Goal: Task Accomplishment & Management: Manage account settings

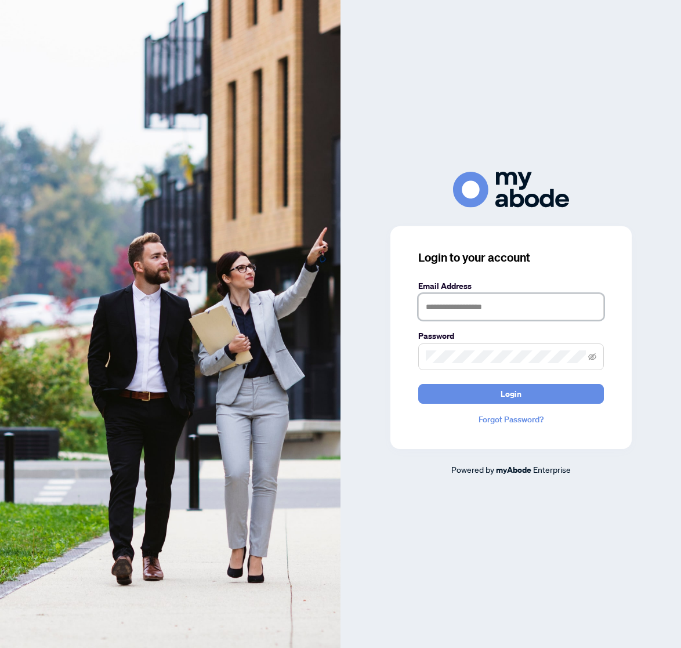
click at [484, 301] on input "text" at bounding box center [511, 307] width 186 height 27
paste input "**********"
type input "**********"
click at [594, 356] on icon "eye-invisible" at bounding box center [592, 357] width 8 height 8
click at [520, 393] on span "Login" at bounding box center [511, 394] width 21 height 19
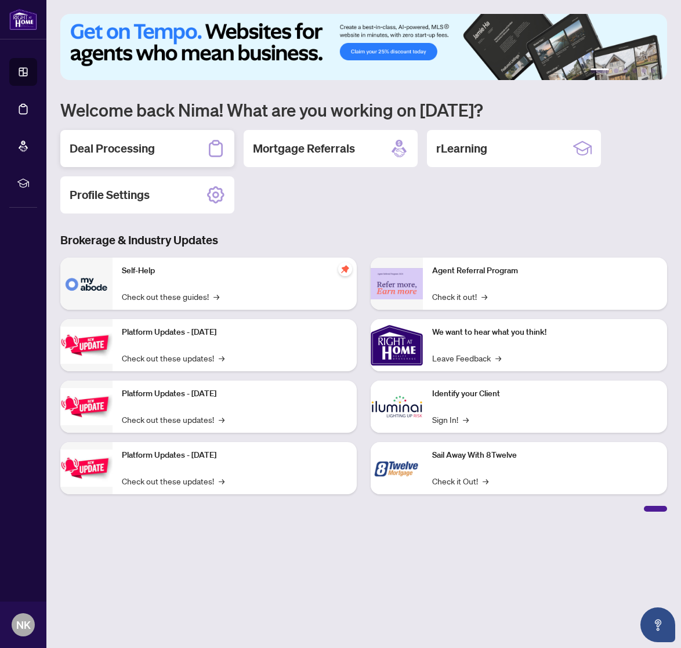
click at [182, 140] on div "Deal Processing" at bounding box center [147, 148] width 174 height 37
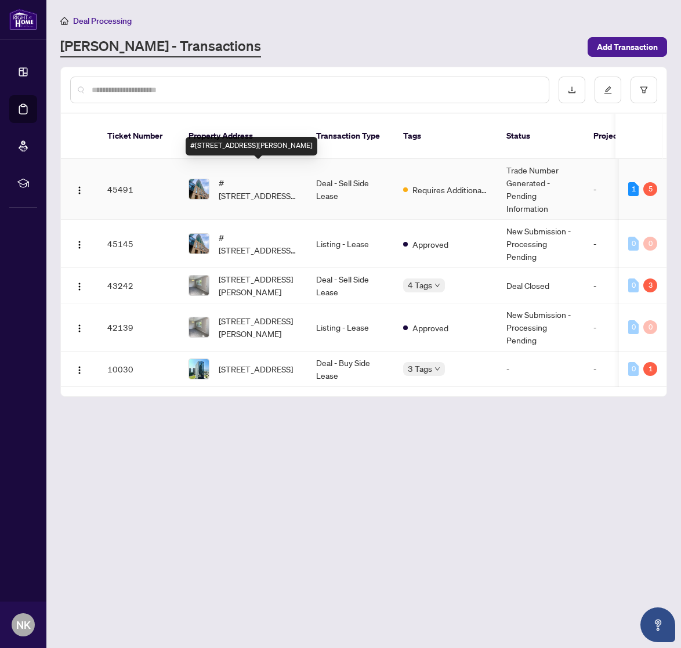
click at [288, 176] on span "#3708-65 St Mary St, Toronto, Ontario M5S 0A6, Canada" at bounding box center [258, 189] width 79 height 26
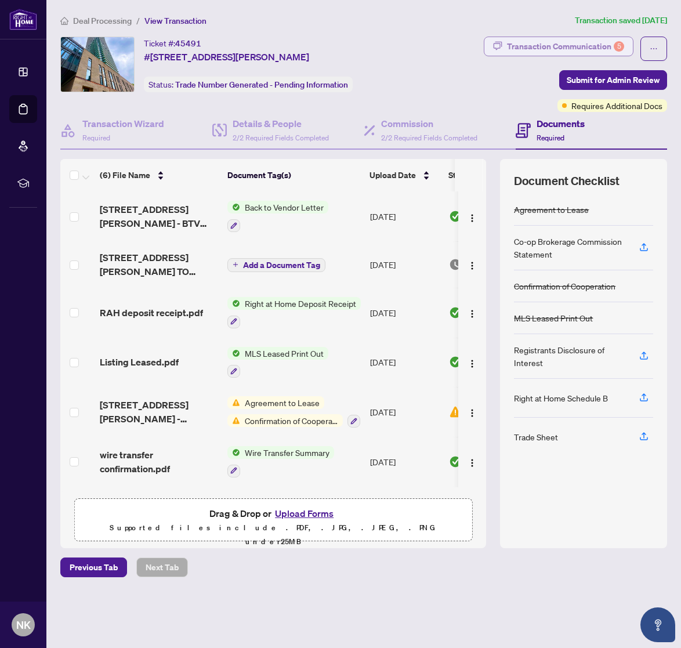
click at [569, 45] on div "Transaction Communication 5" at bounding box center [565, 46] width 117 height 19
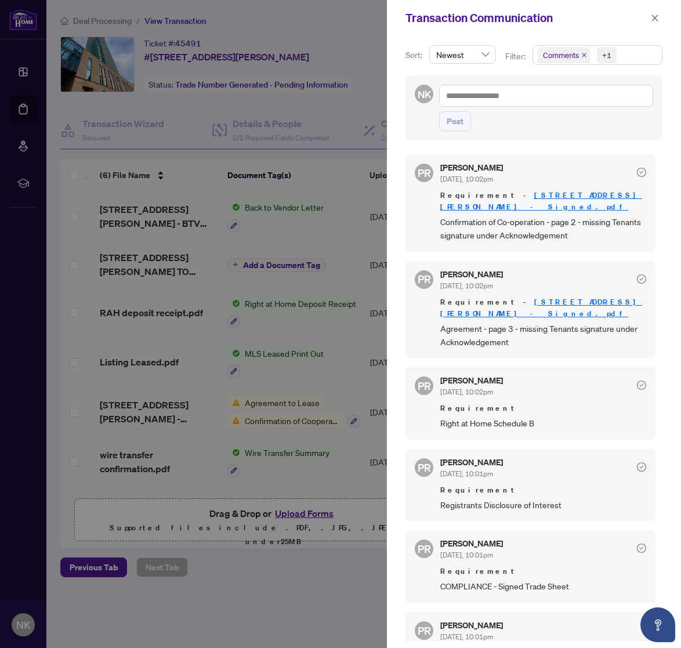
click at [562, 192] on link "[STREET_ADDRESS][PERSON_NAME] - Signed.pdf" at bounding box center [541, 200] width 202 height 21
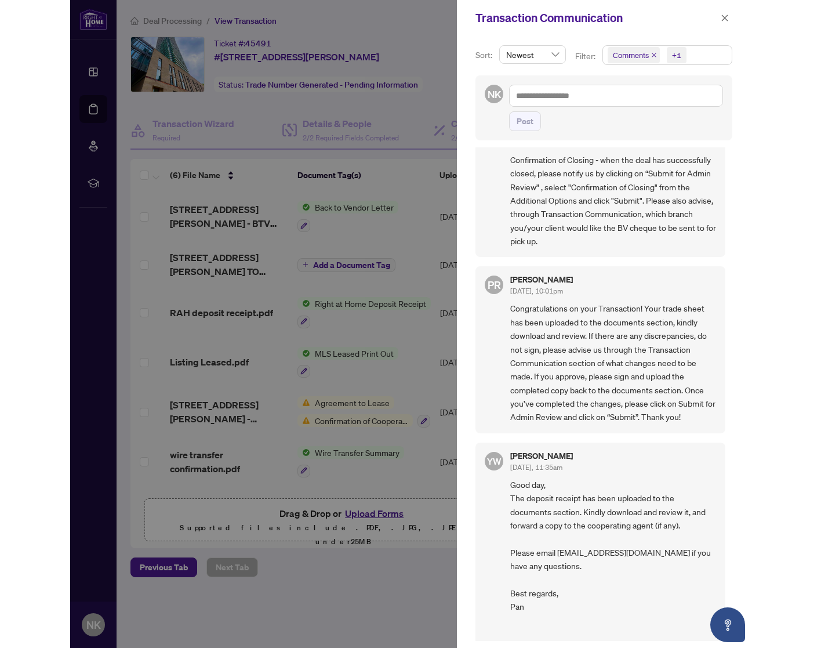
scroll to position [522, 0]
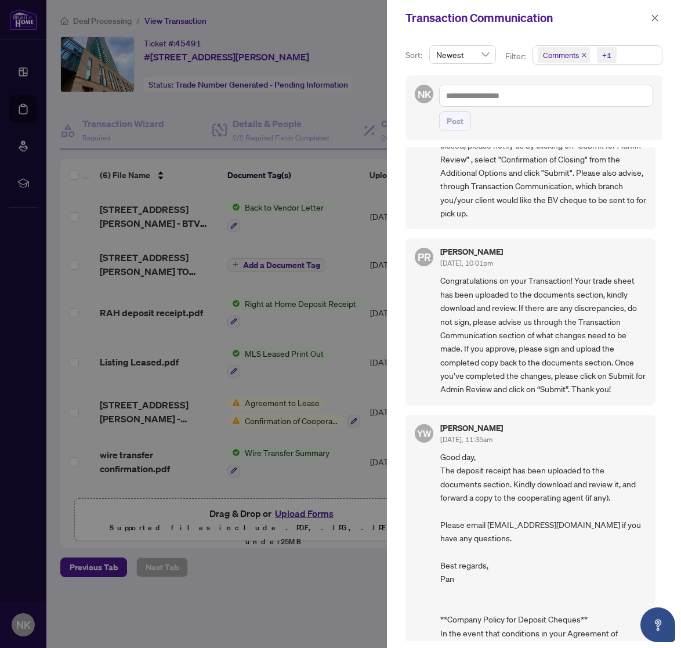
click at [147, 288] on div at bounding box center [340, 324] width 681 height 648
click at [657, 17] on icon "close" at bounding box center [655, 18] width 8 height 8
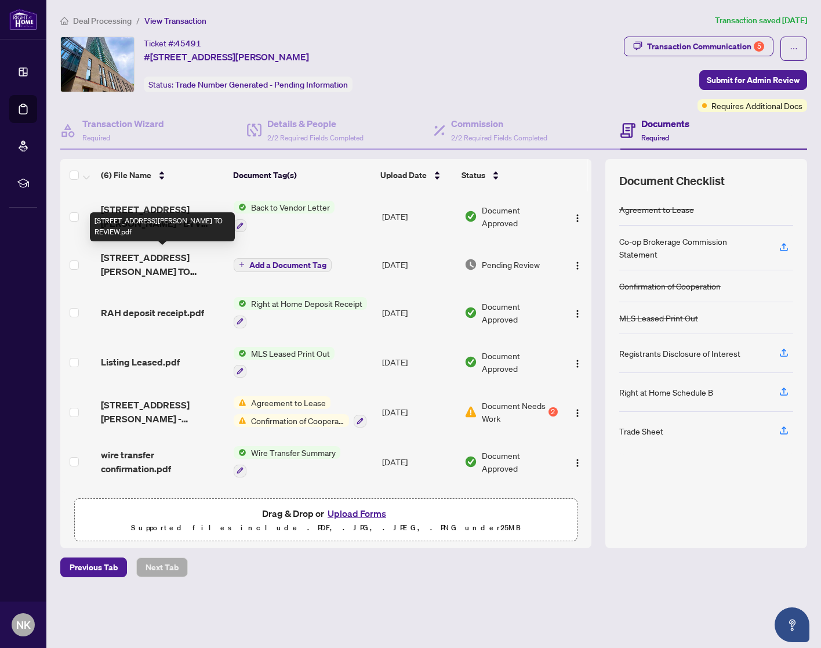
click at [157, 263] on span "3708-65 St Mary St - TS - AGENT TO REVIEW.pdf" at bounding box center [163, 265] width 124 height 28
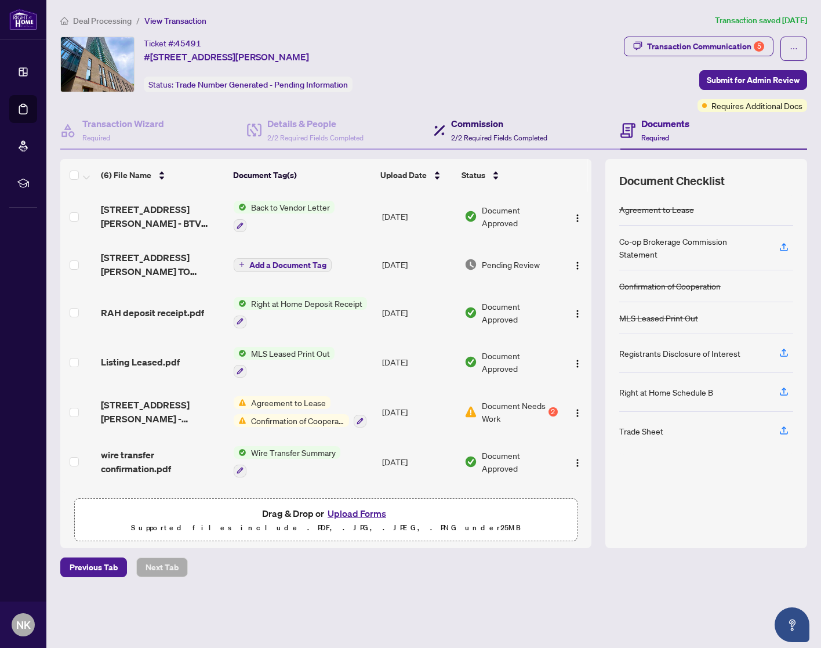
click at [484, 125] on h4 "Commission" at bounding box center [499, 124] width 96 height 14
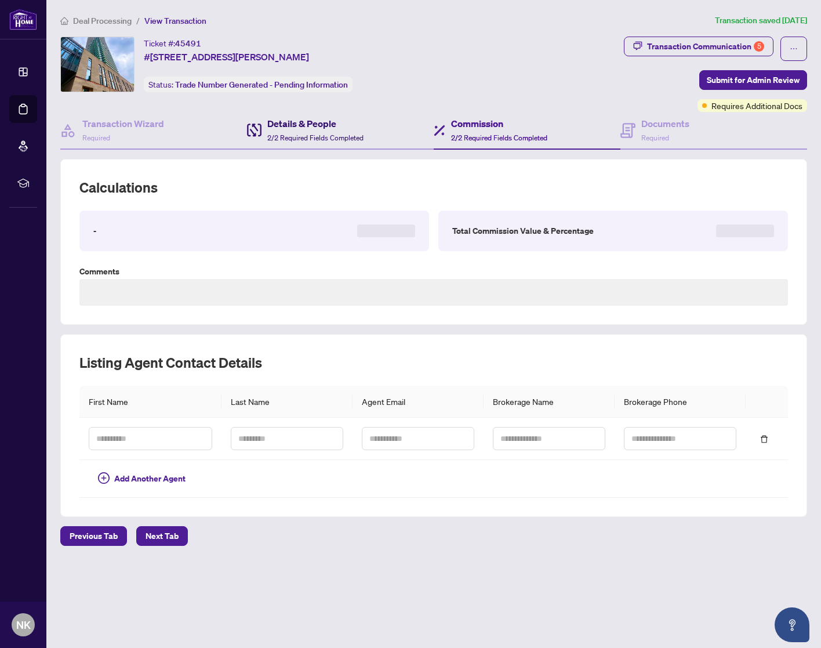
click at [296, 122] on h4 "Details & People" at bounding box center [315, 124] width 96 height 14
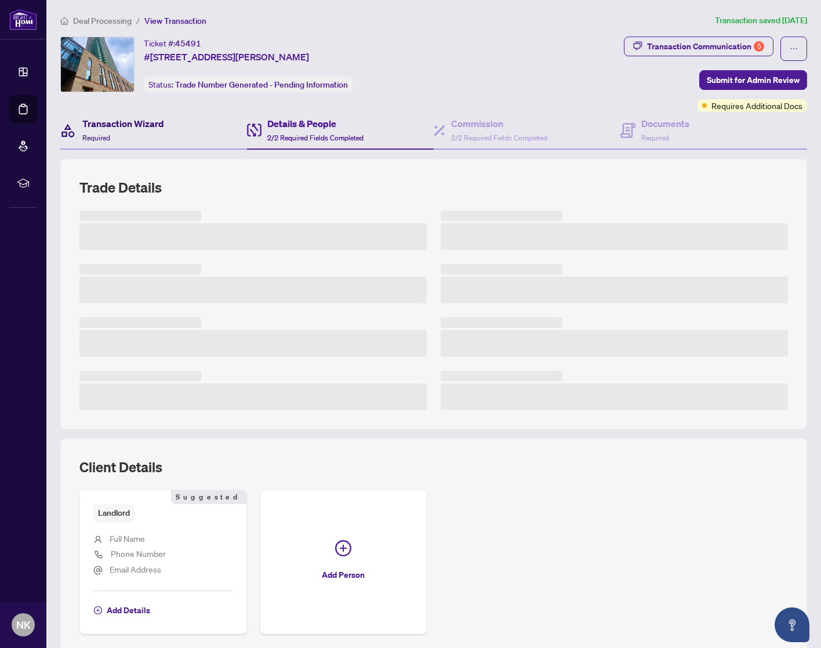
click at [118, 133] on div "Transaction Wizard Required" at bounding box center [123, 130] width 82 height 27
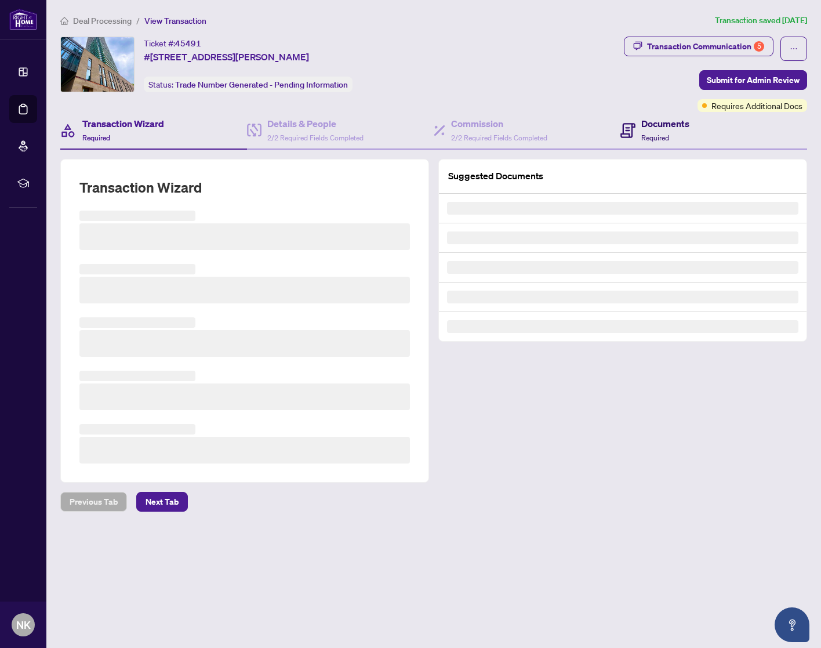
click at [665, 122] on h4 "Documents" at bounding box center [666, 124] width 48 height 14
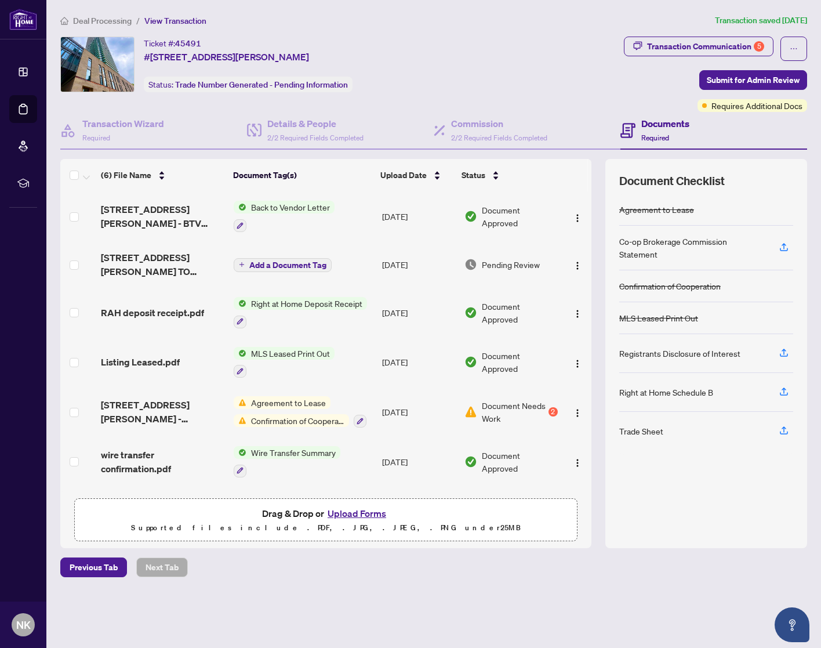
click at [398, 575] on div "Previous Tab Next Tab" at bounding box center [433, 568] width 747 height 20
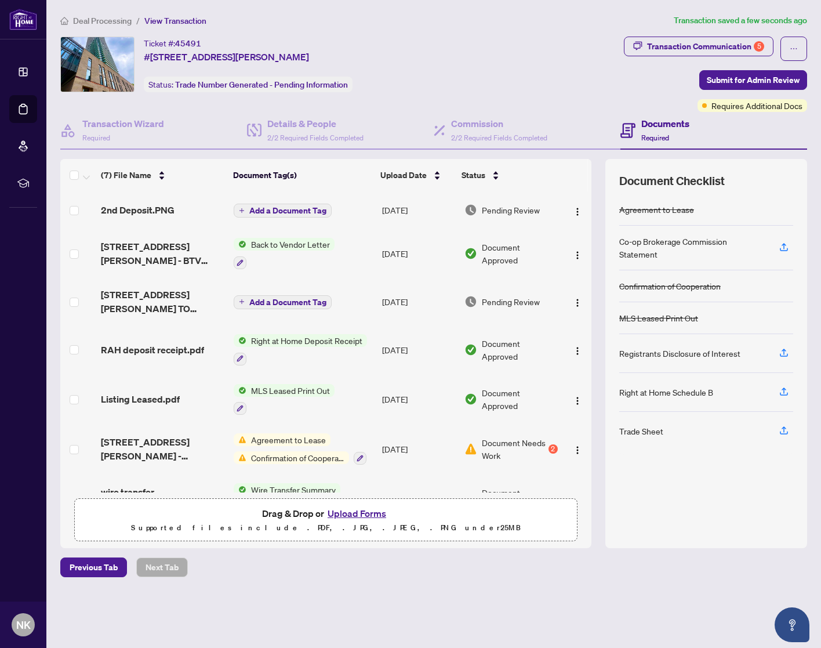
click at [278, 209] on span "Add a Document Tag" at bounding box center [287, 211] width 77 height 8
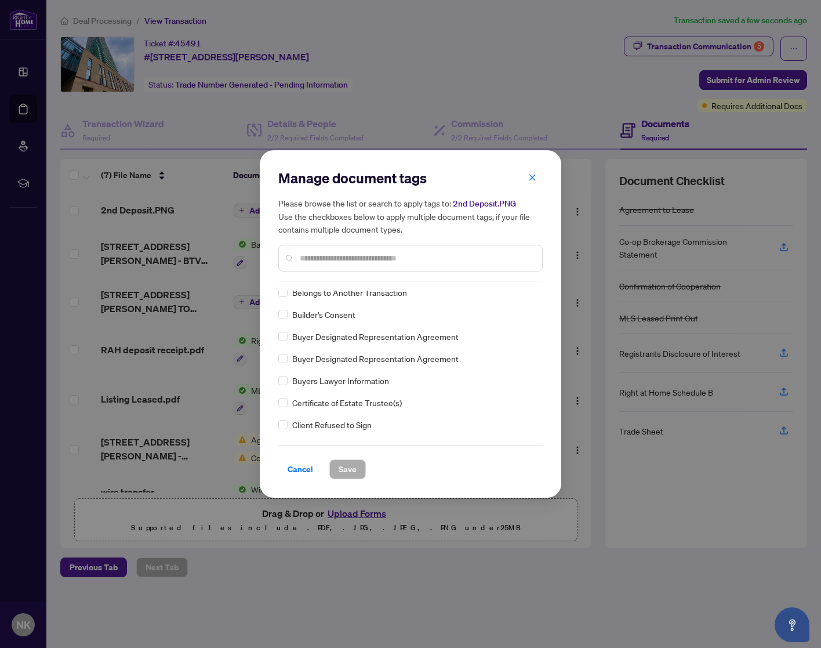
scroll to position [348, 0]
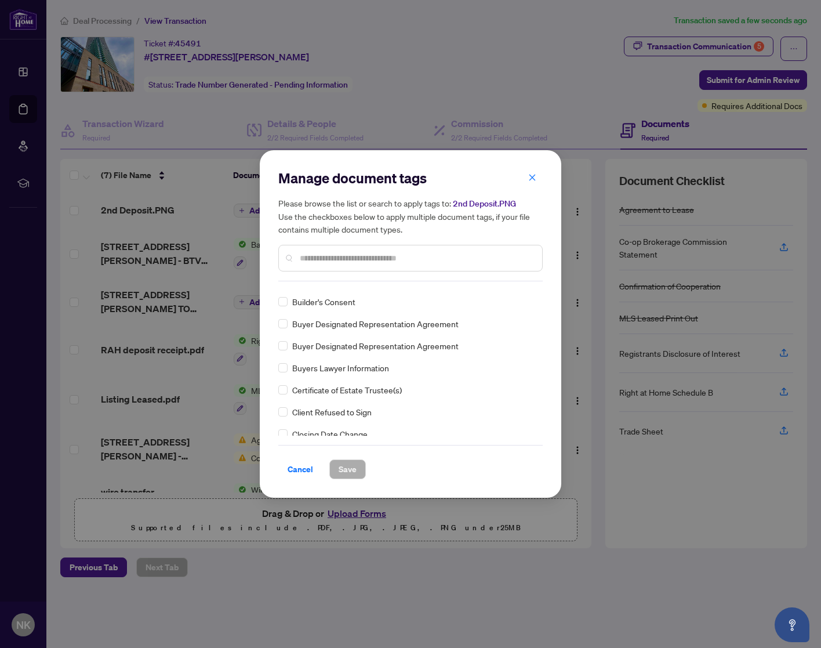
click at [351, 258] on input "text" at bounding box center [416, 258] width 233 height 13
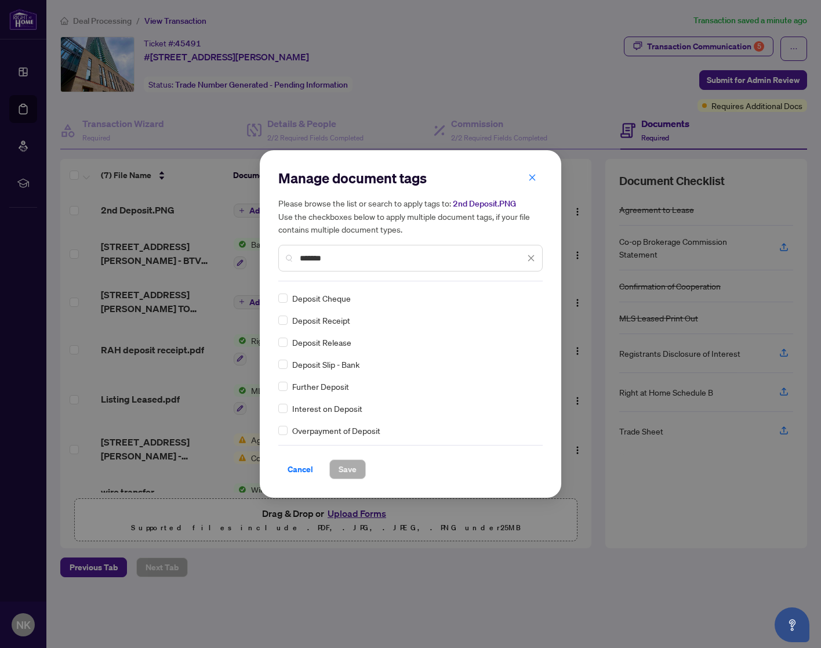
scroll to position [0, 0]
type input "*******"
click at [346, 470] on span "Save" at bounding box center [348, 469] width 18 height 19
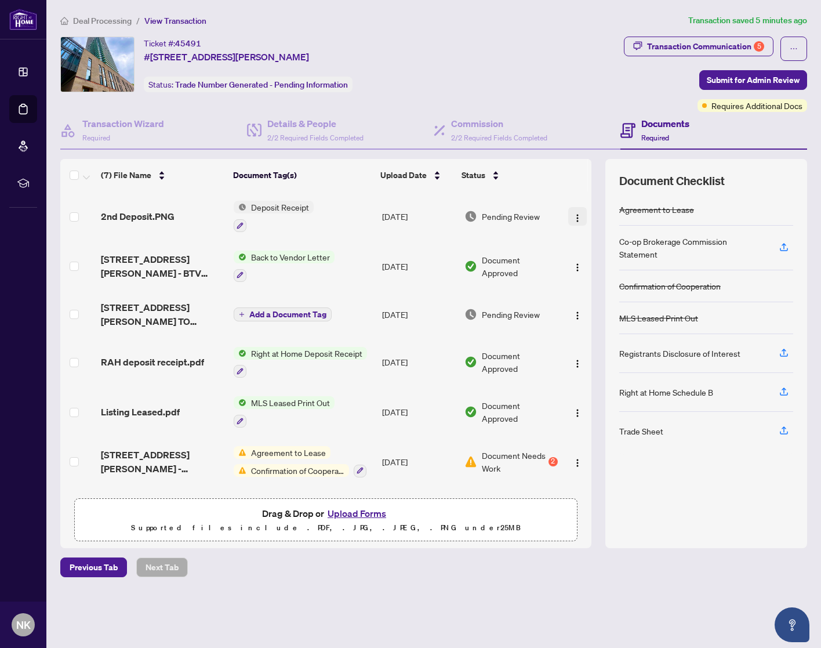
click at [573, 213] on img "button" at bounding box center [577, 217] width 9 height 9
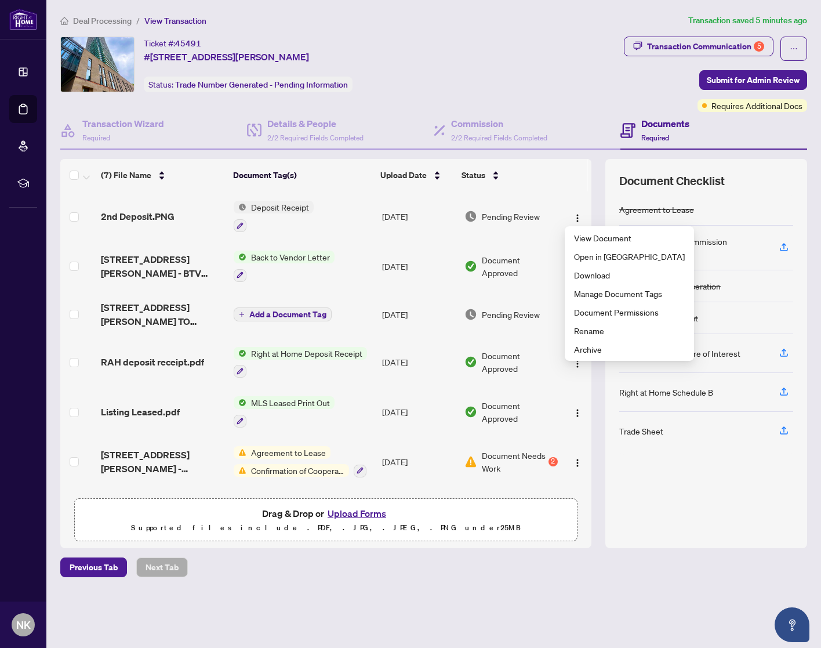
click at [635, 530] on div at bounding box center [707, 525] width 174 height 19
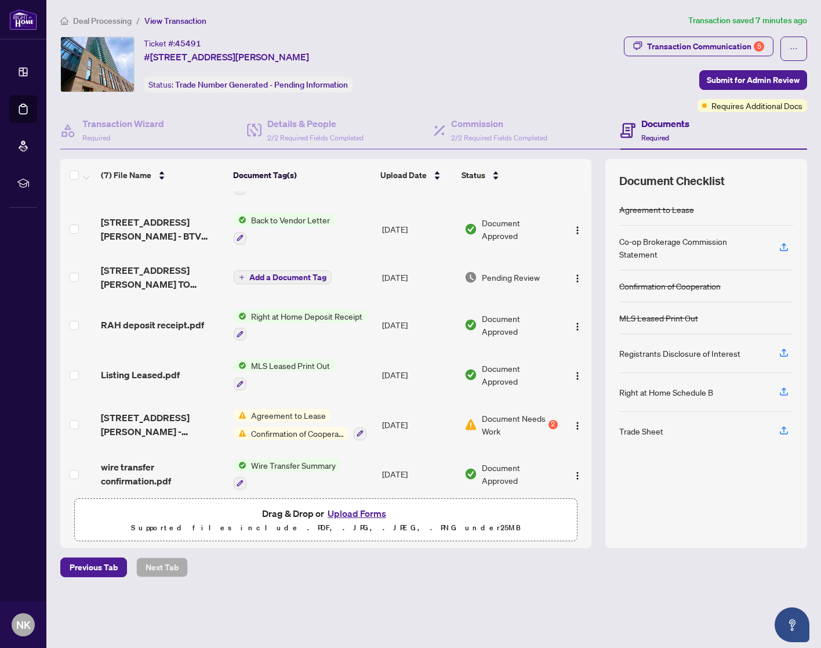
scroll to position [45, 0]
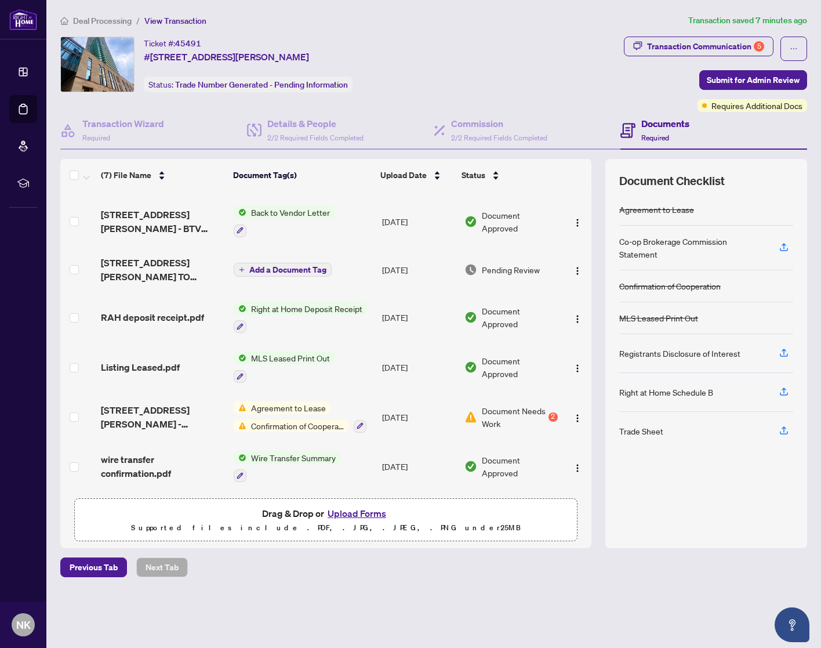
click at [643, 429] on div "Trade Sheet" at bounding box center [642, 431] width 44 height 13
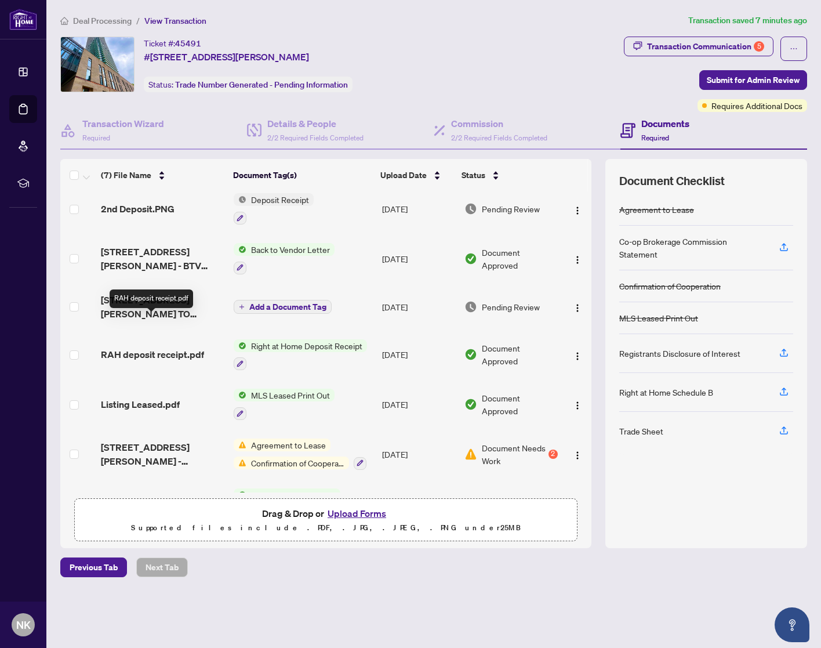
scroll to position [0, 0]
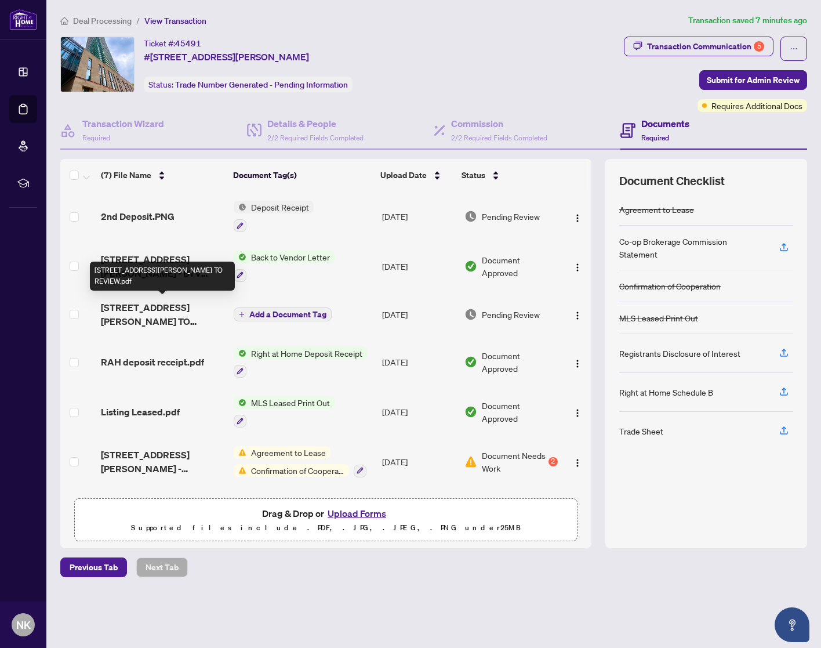
click at [167, 311] on span "3708-65 St Mary St - TS - AGENT TO REVIEW.pdf" at bounding box center [163, 315] width 124 height 28
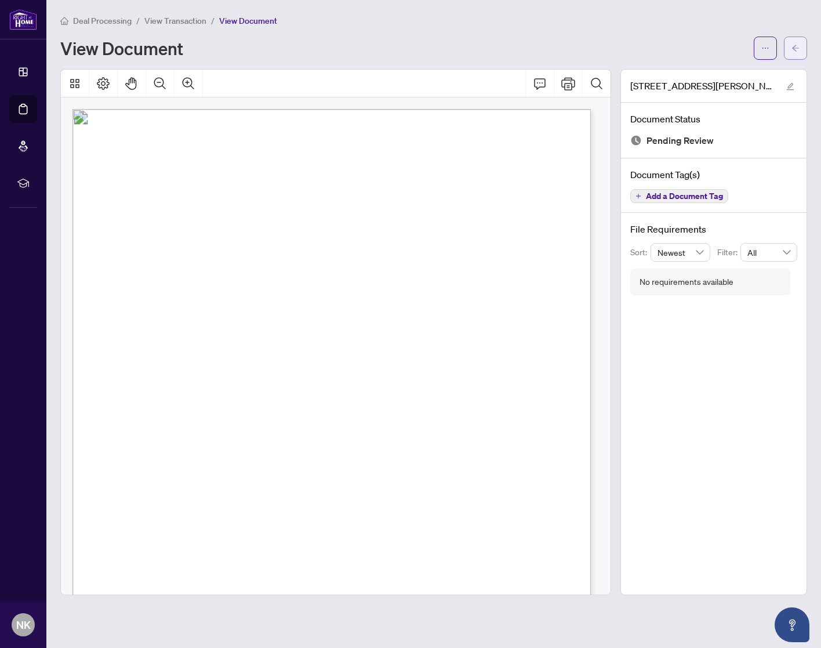
click at [680, 46] on button "button" at bounding box center [795, 48] width 23 height 23
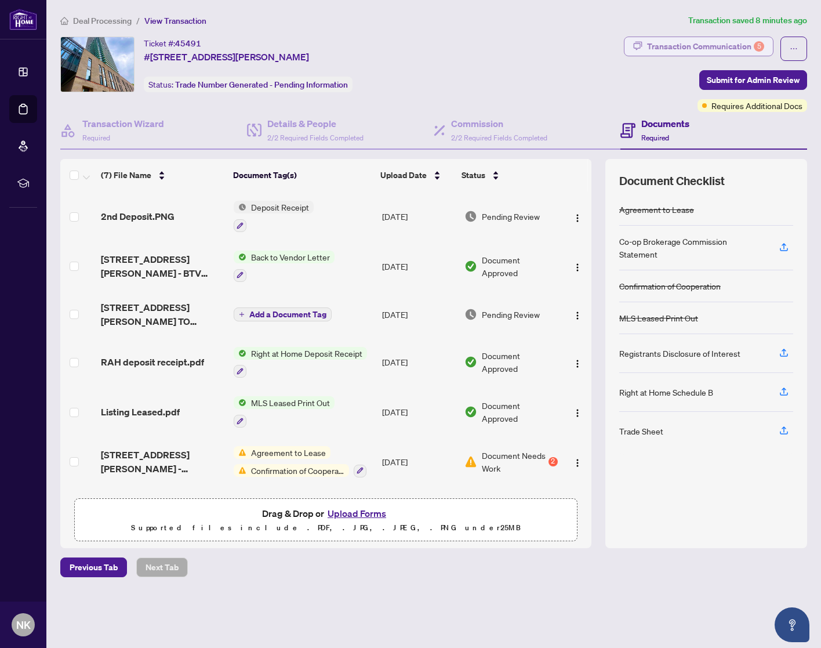
click at [680, 40] on div "Transaction Communication 5" at bounding box center [705, 46] width 117 height 19
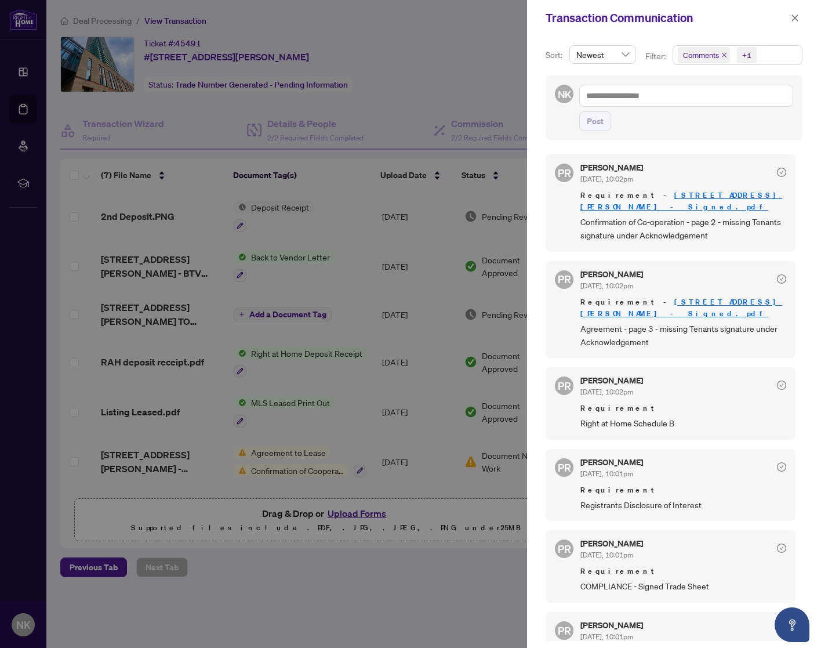
click at [377, 118] on div at bounding box center [410, 324] width 821 height 648
click at [680, 17] on icon "close" at bounding box center [795, 18] width 8 height 8
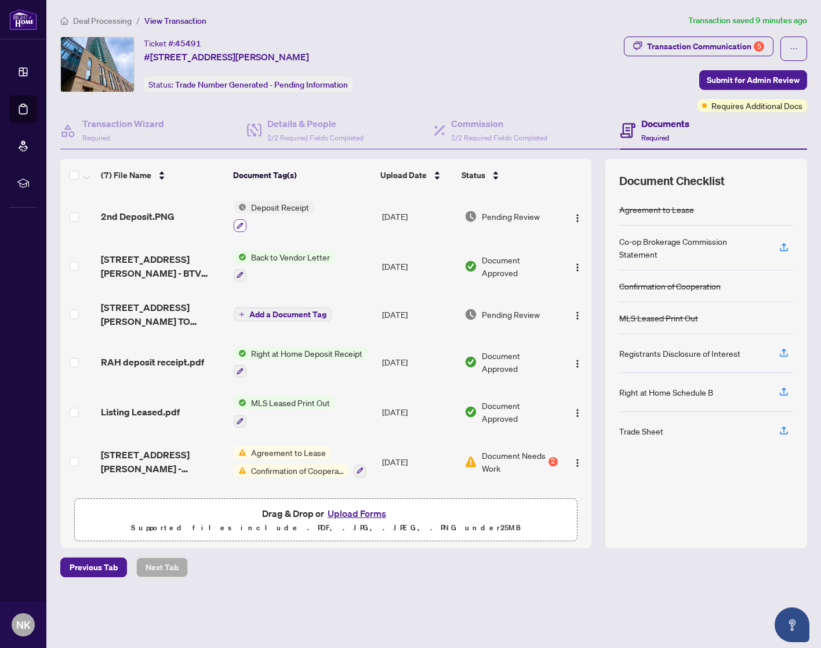
click at [238, 222] on icon "button" at bounding box center [240, 225] width 7 height 7
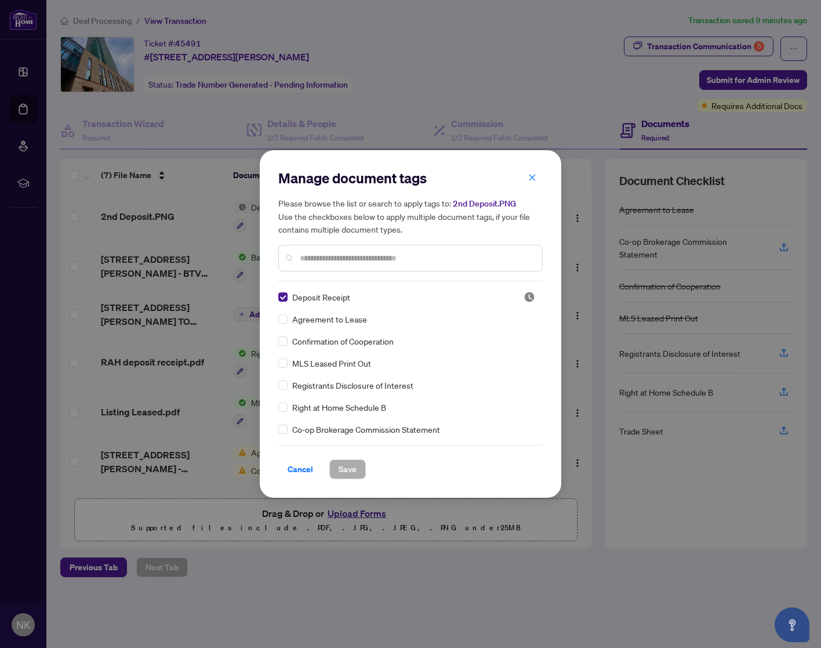
click at [368, 256] on input "text" at bounding box center [416, 258] width 233 height 13
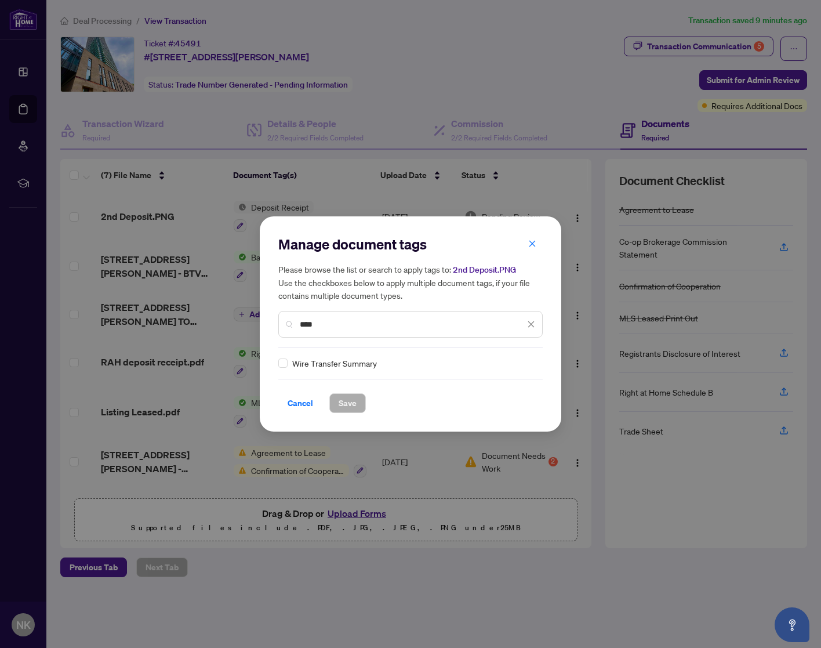
type input "****"
click at [187, 396] on div "Manage document tags Please browse the list or search to apply tags to: 2nd Dep…" at bounding box center [410, 324] width 821 height 648
click at [533, 243] on icon "close" at bounding box center [532, 244] width 8 height 8
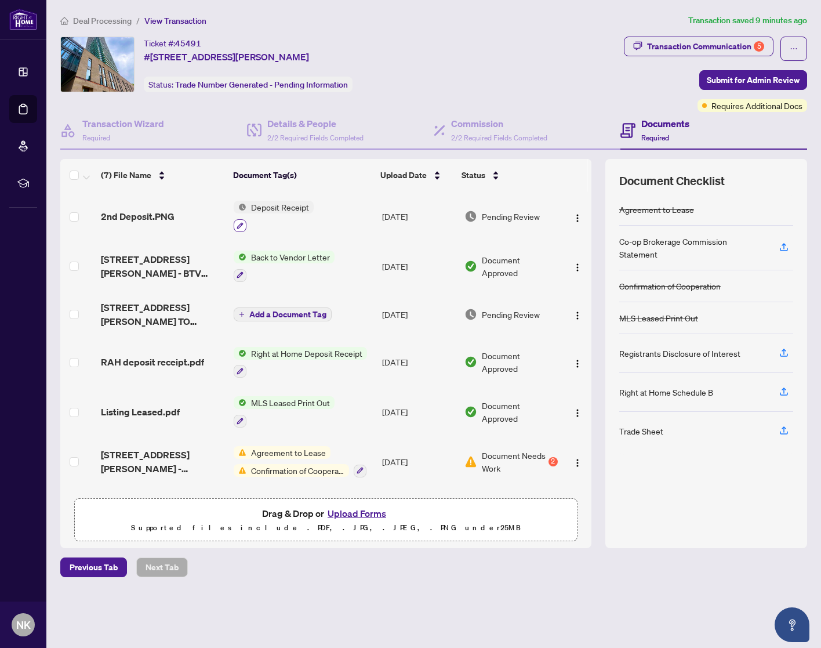
click at [241, 222] on icon "button" at bounding box center [240, 225] width 7 height 7
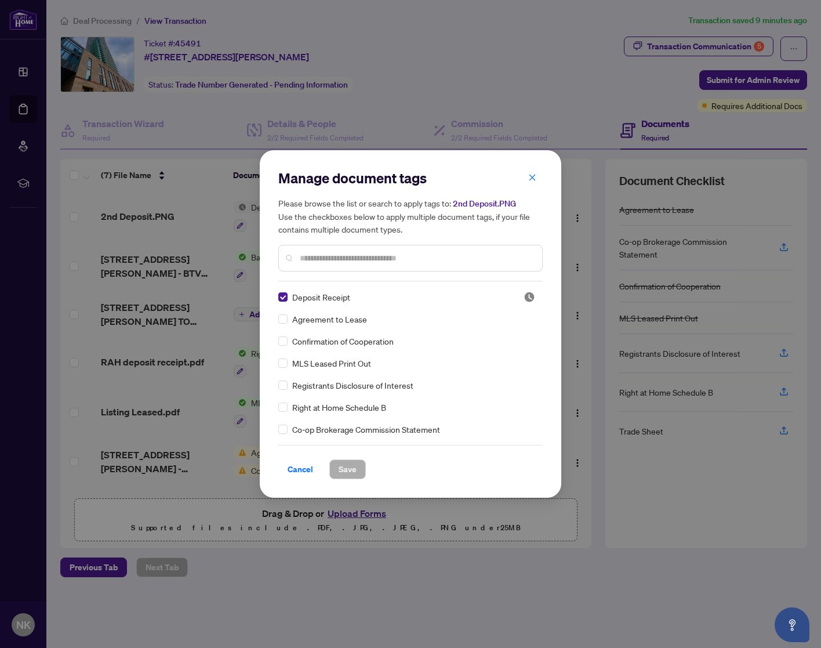
click at [353, 263] on input "text" at bounding box center [416, 258] width 233 height 13
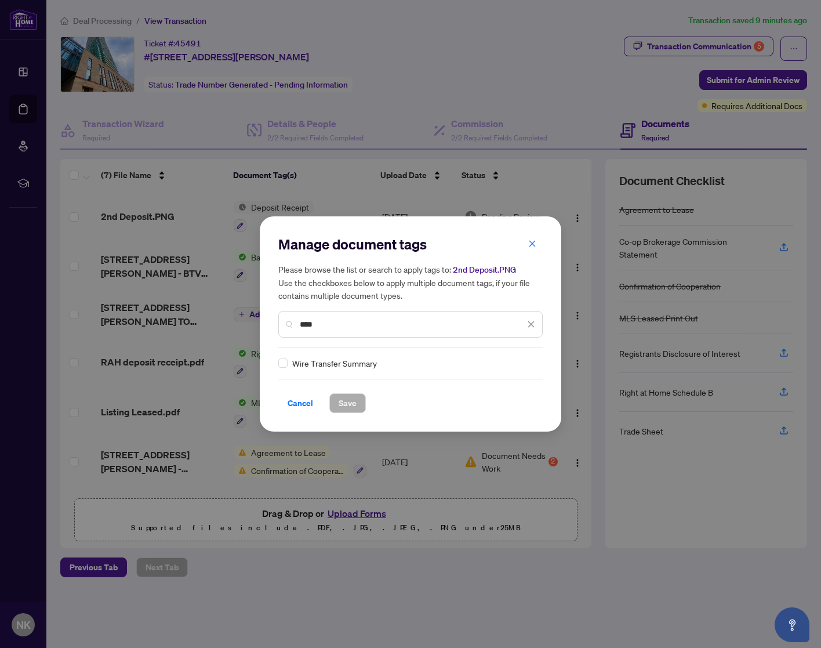
type input "****"
click at [345, 401] on span "Save" at bounding box center [348, 403] width 18 height 19
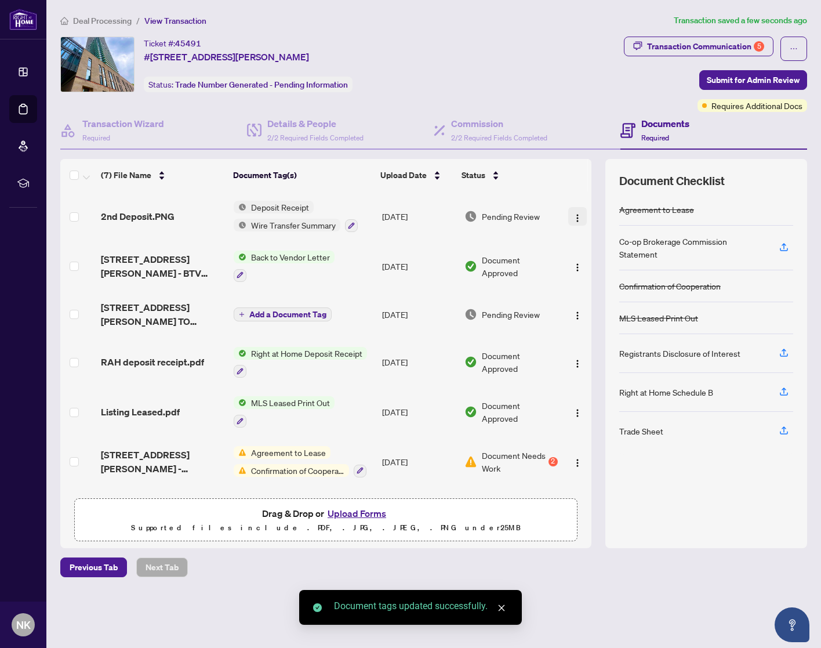
click at [573, 213] on img "button" at bounding box center [577, 217] width 9 height 9
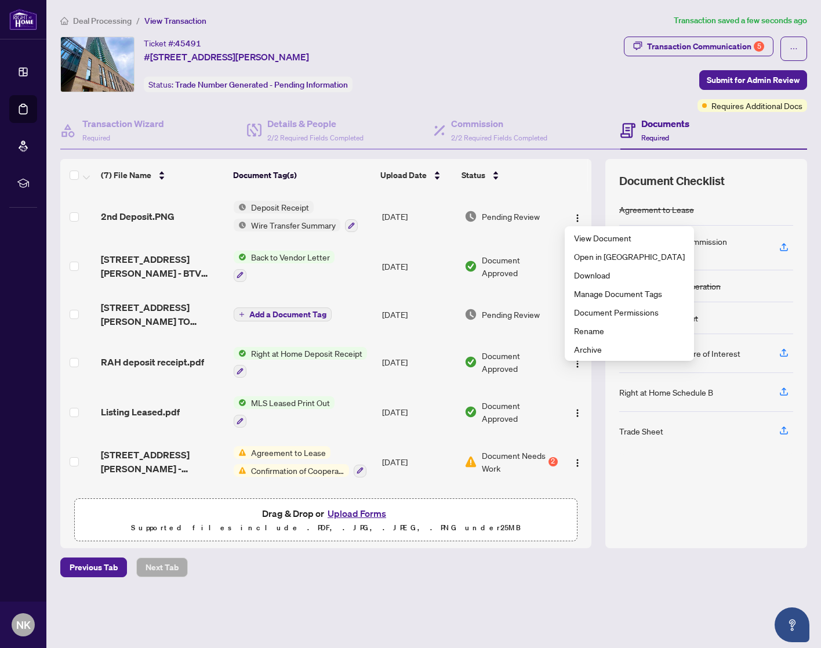
click at [582, 99] on div "Ticket #: 45491 #3708-65 St Mary St, Toronto, Ontario M5S 0A6, Canada Status: T…" at bounding box center [340, 74] width 564 height 75
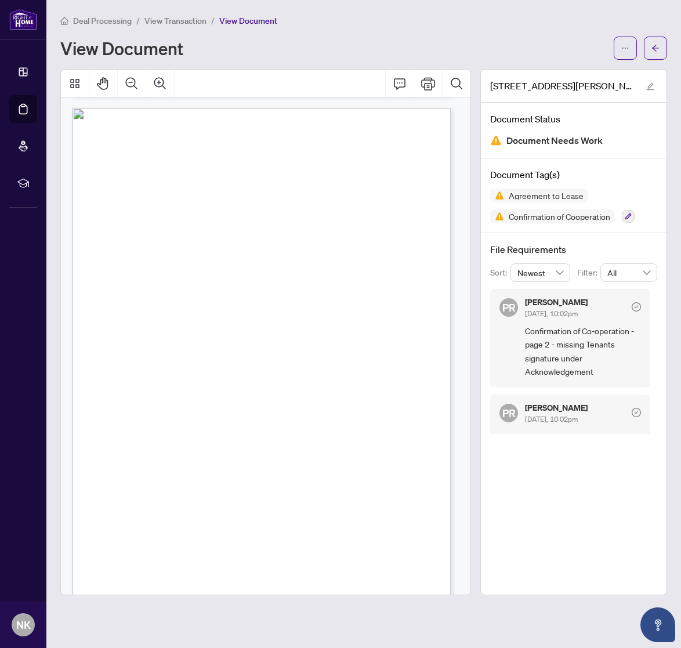
scroll to position [4041, 0]
